Goal: Browse casually

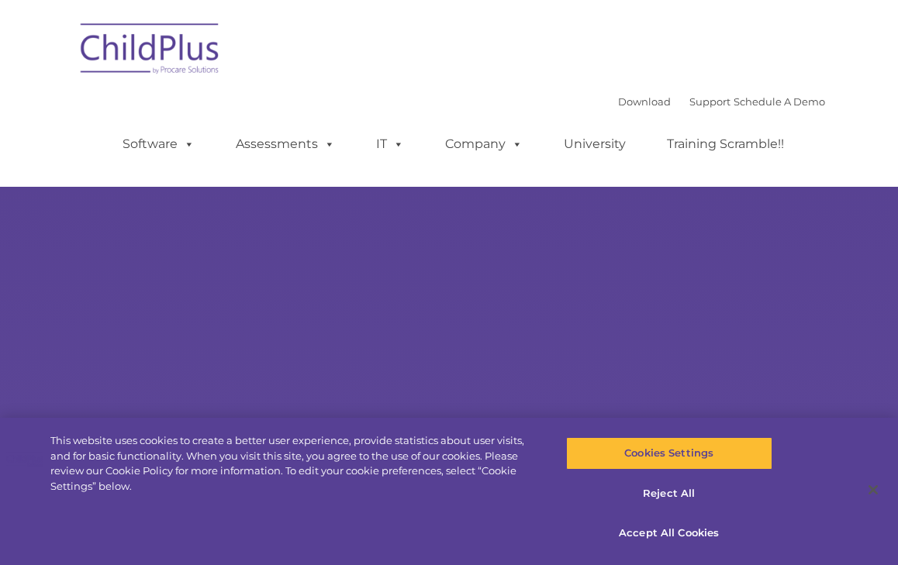
select select "MEDIUM"
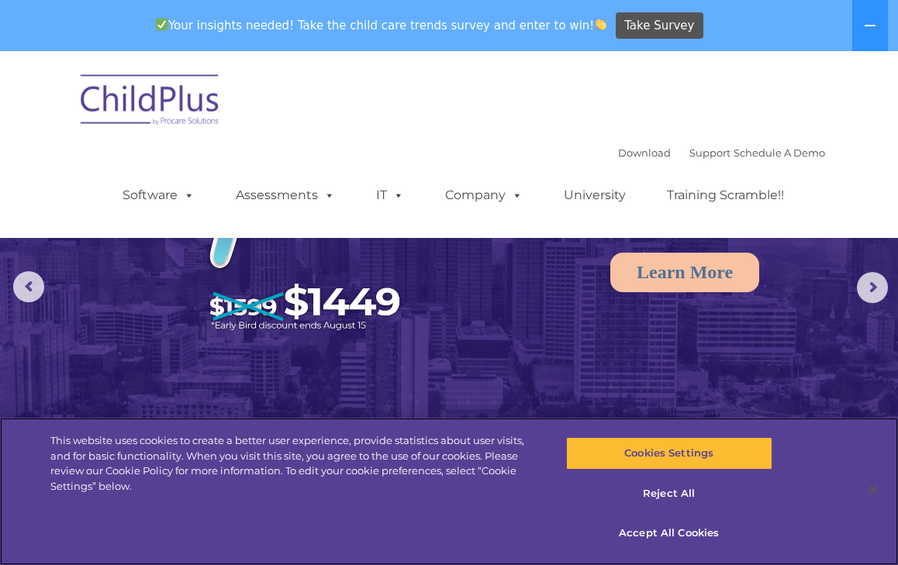
scroll to position [95, 0]
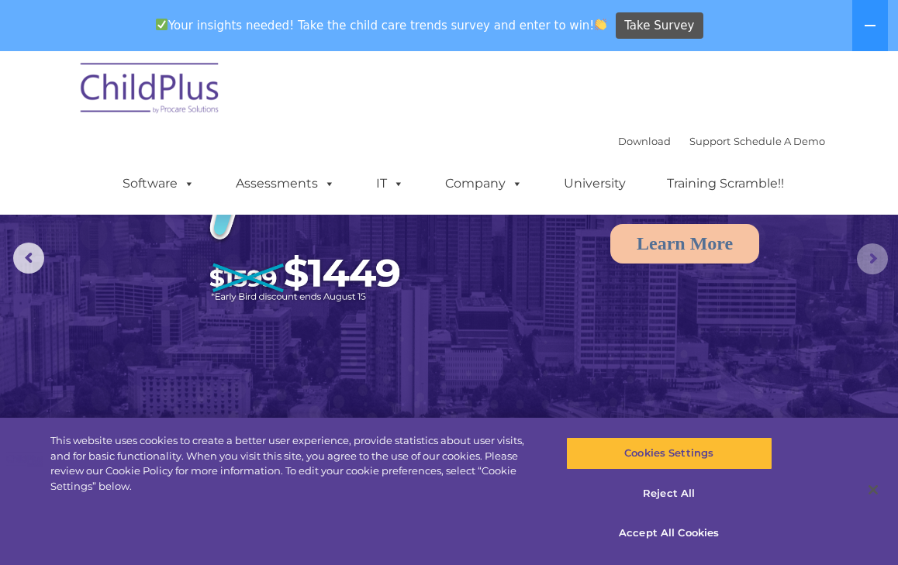
click at [861, 263] on rs-arrow at bounding box center [872, 258] width 31 height 31
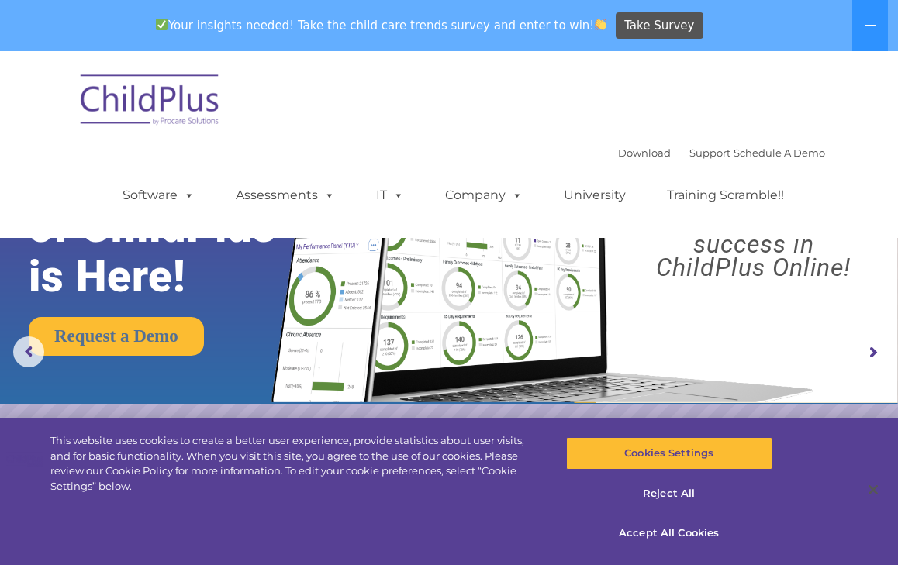
scroll to position [0, 0]
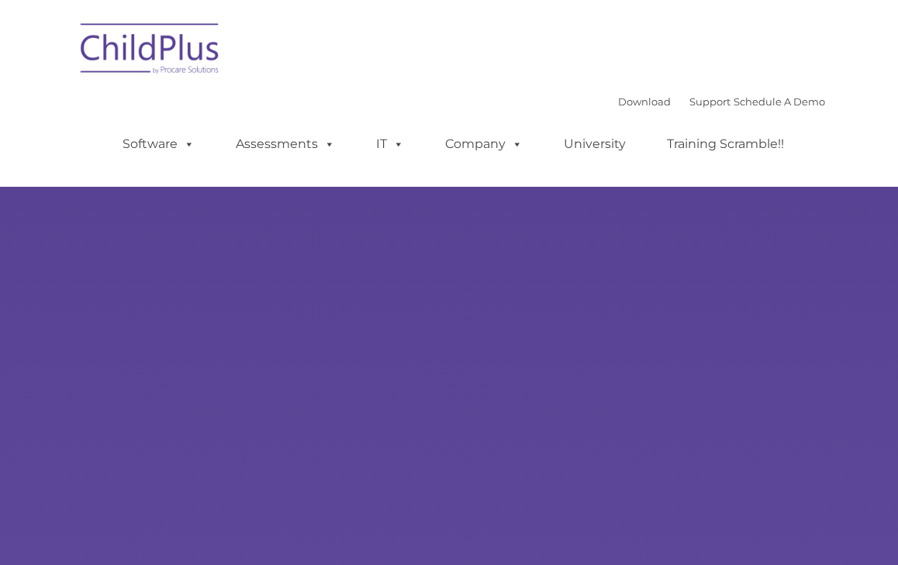
type input ""
select select "MEDIUM"
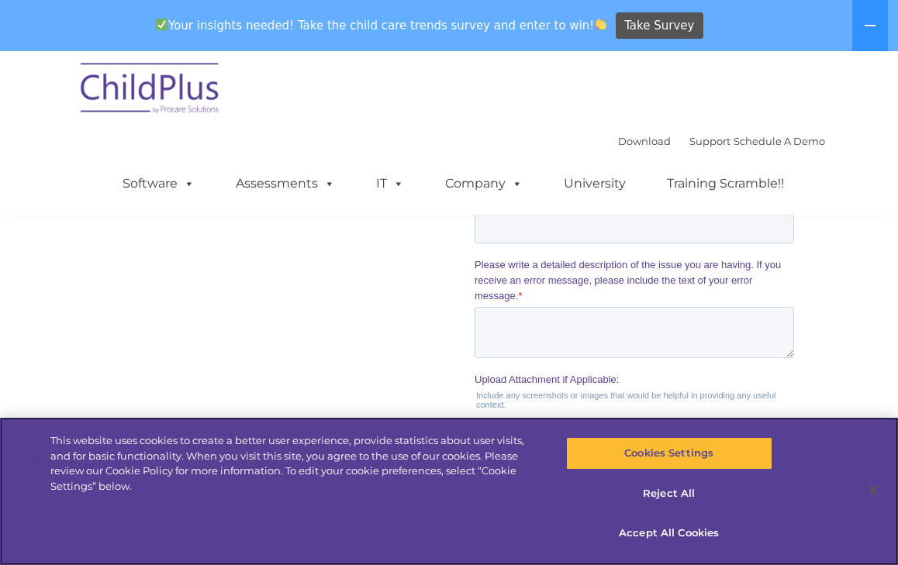
scroll to position [1882, 0]
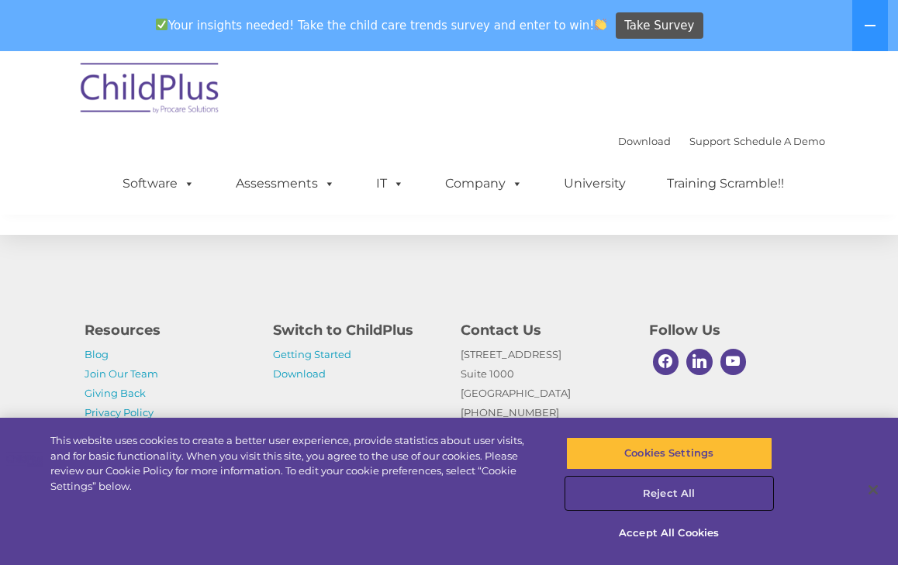
click at [699, 495] on button "Reject All" at bounding box center [669, 494] width 206 height 33
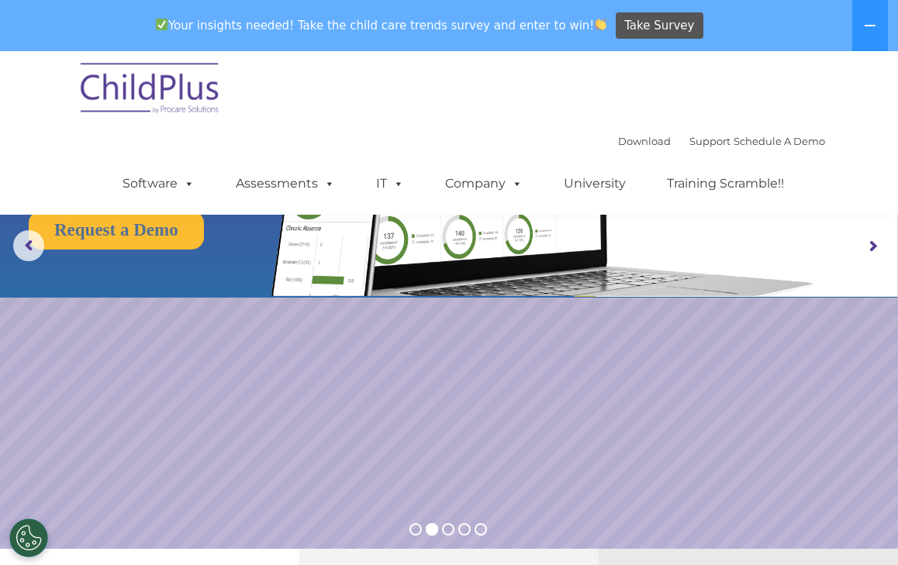
scroll to position [0, 0]
